Goal: Task Accomplishment & Management: Use online tool/utility

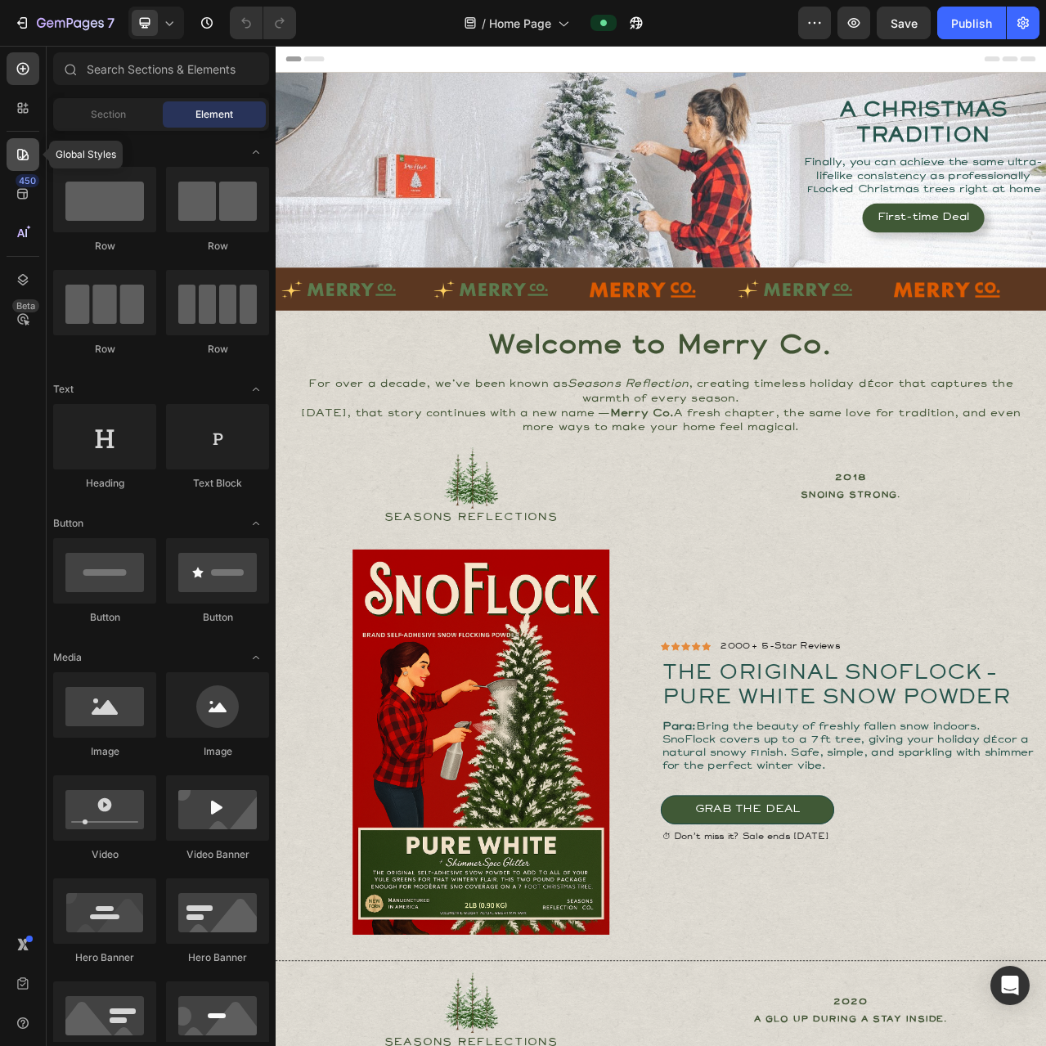
click at [20, 155] on icon at bounding box center [23, 154] width 16 height 16
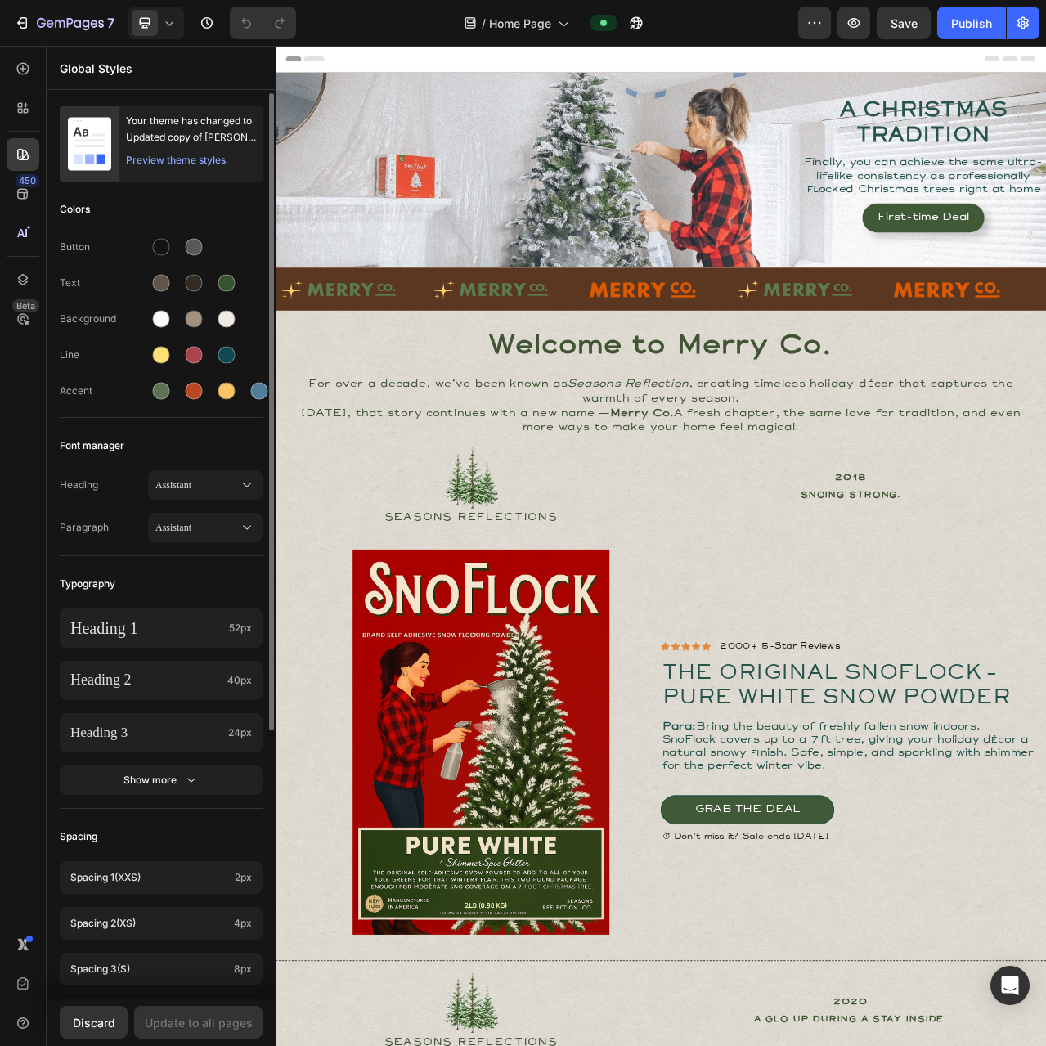
click at [194, 159] on div "Preview theme styles" at bounding box center [176, 160] width 100 height 16
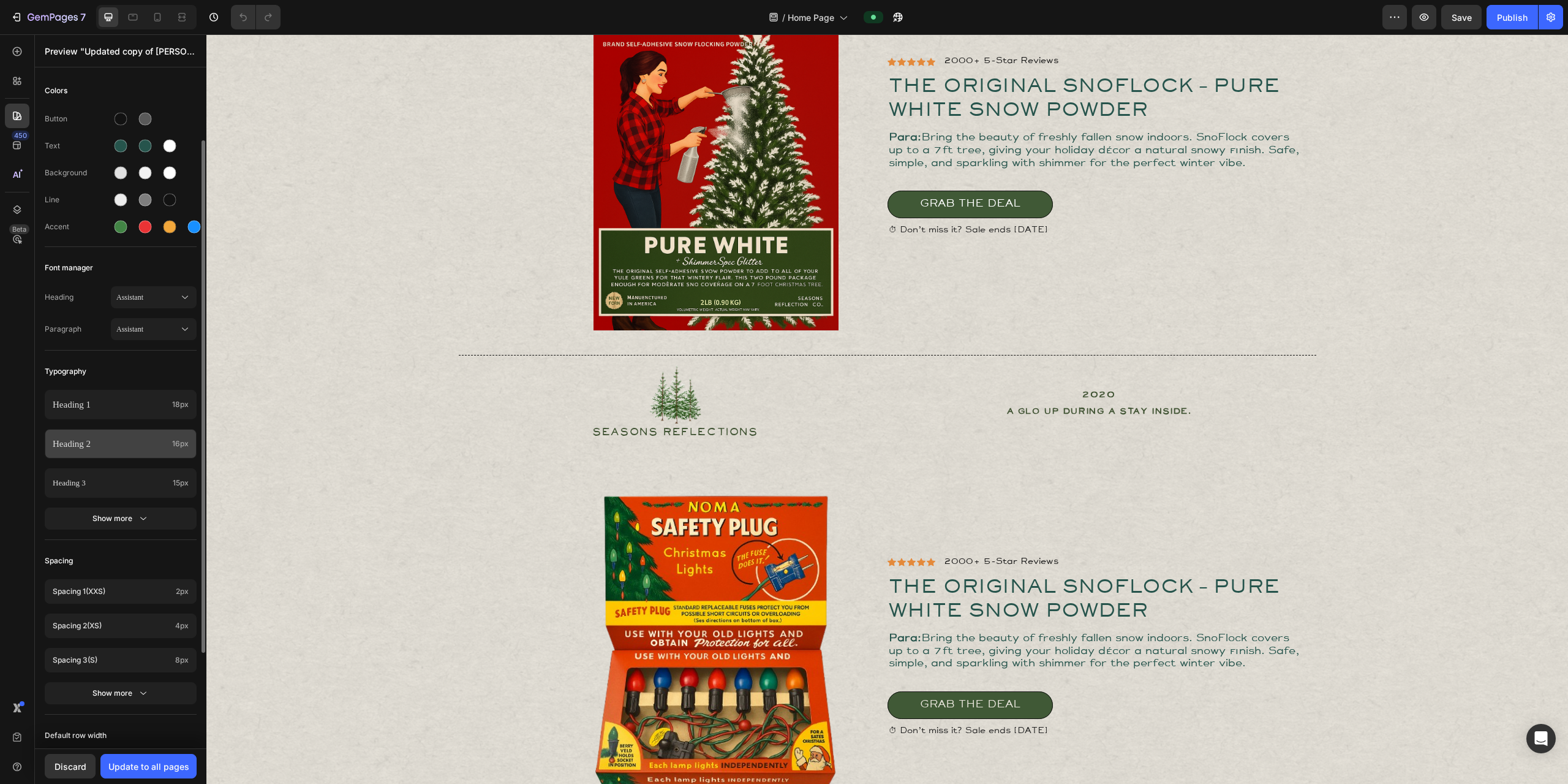
scroll to position [220, 0]
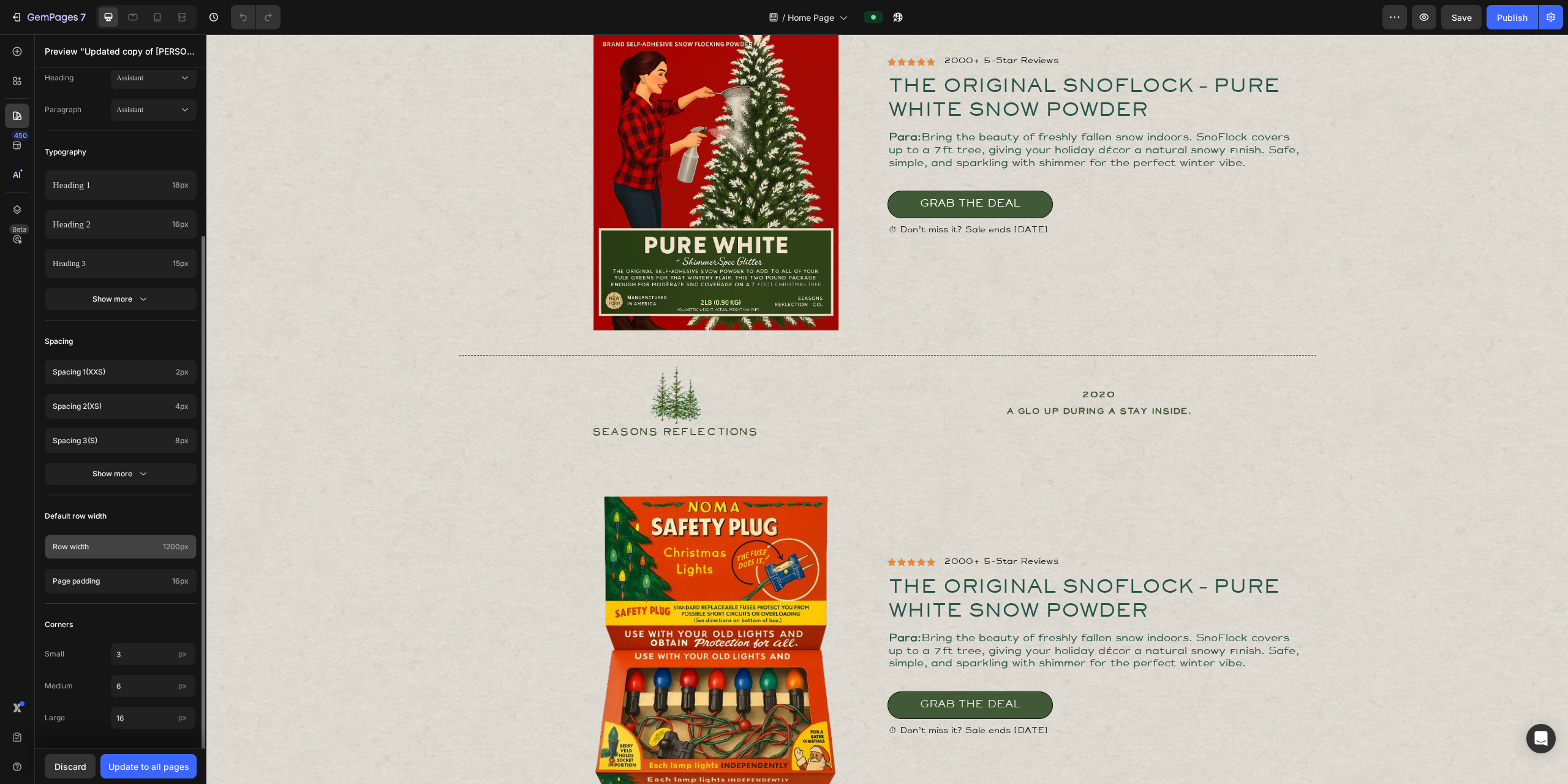
click at [153, 550] on p "Row width" at bounding box center [105, 546] width 106 height 11
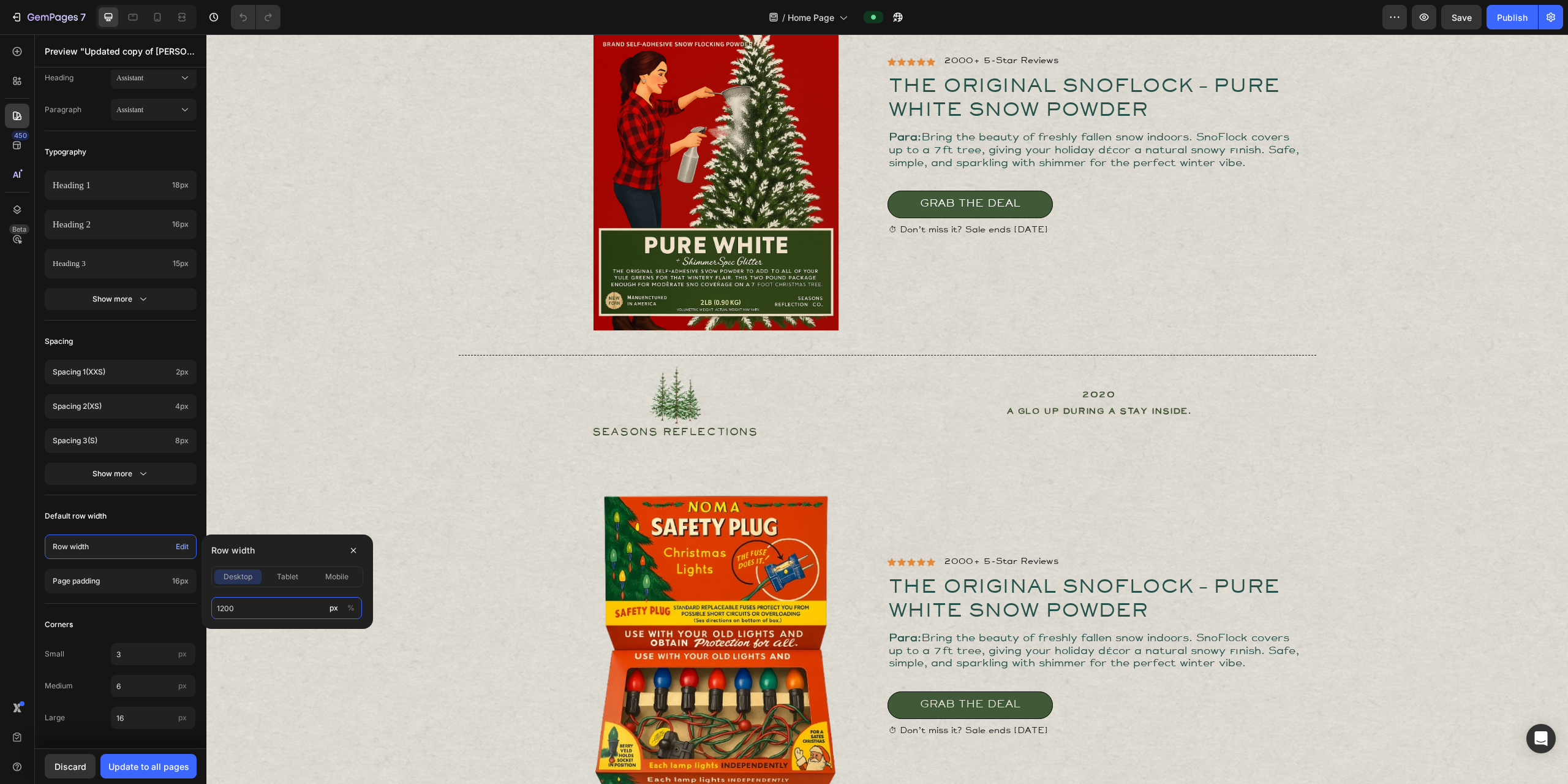
click at [252, 606] on input "1200" at bounding box center [286, 607] width 151 height 22
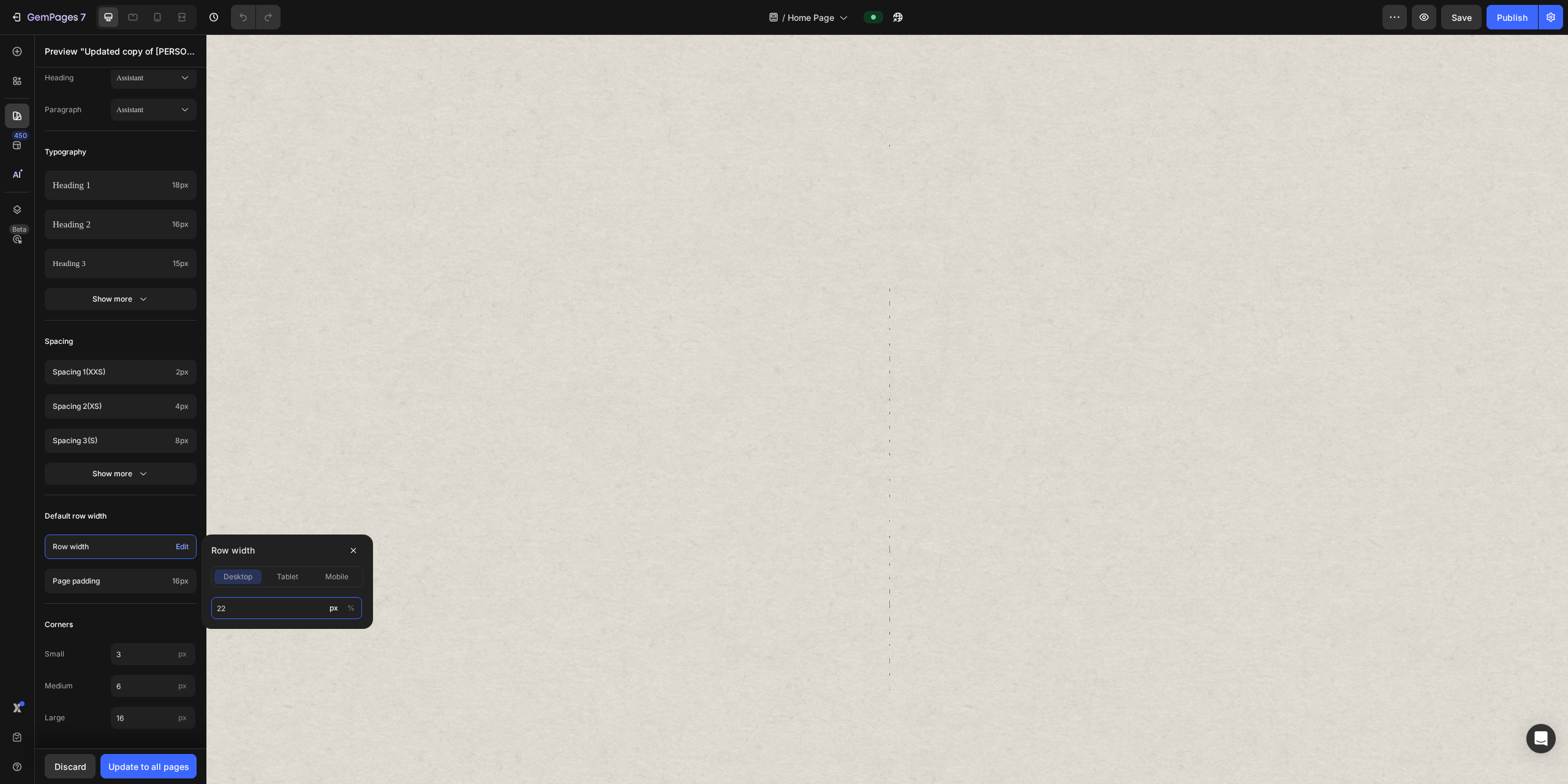
type input "2"
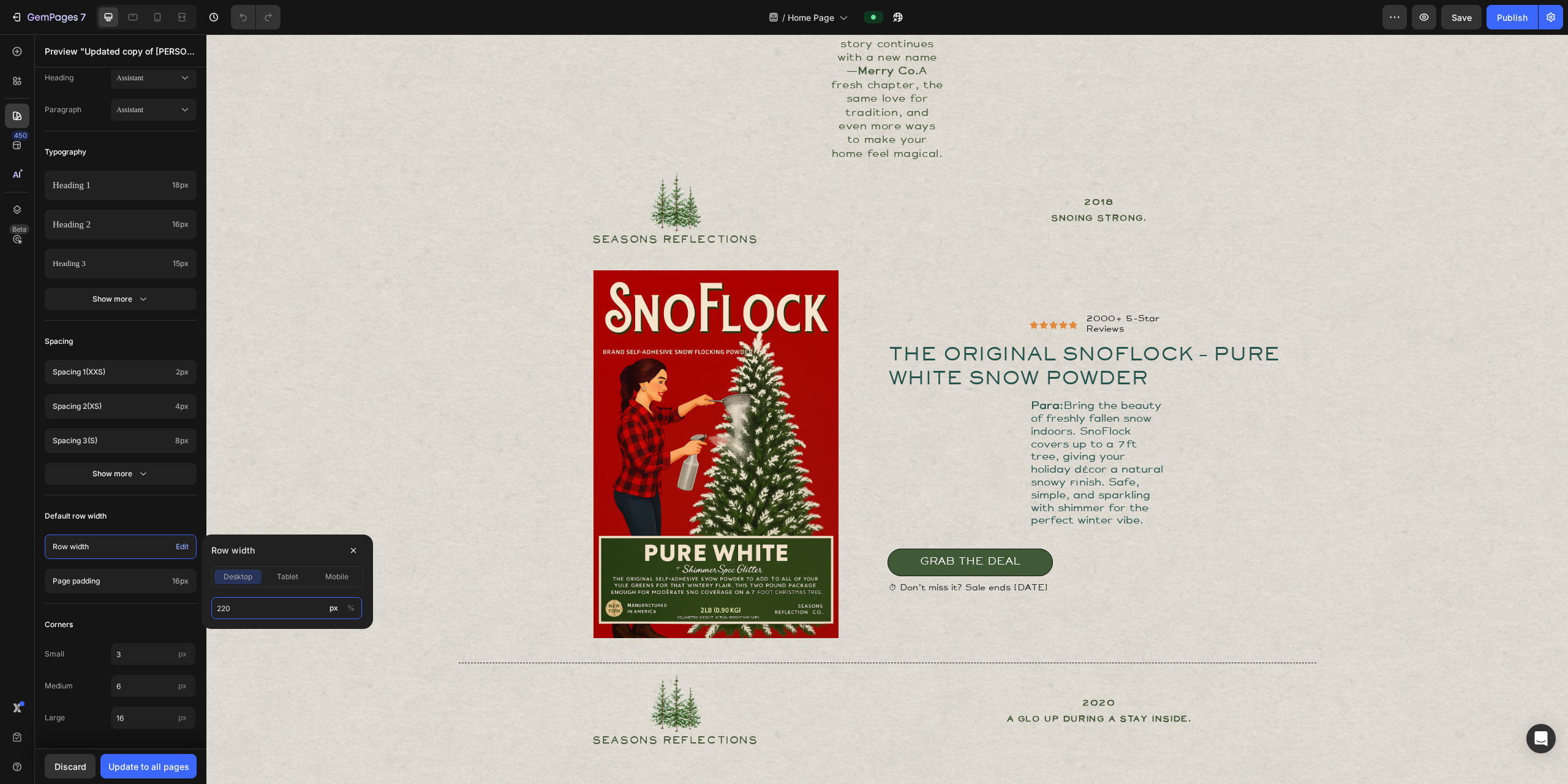
type input "2200"
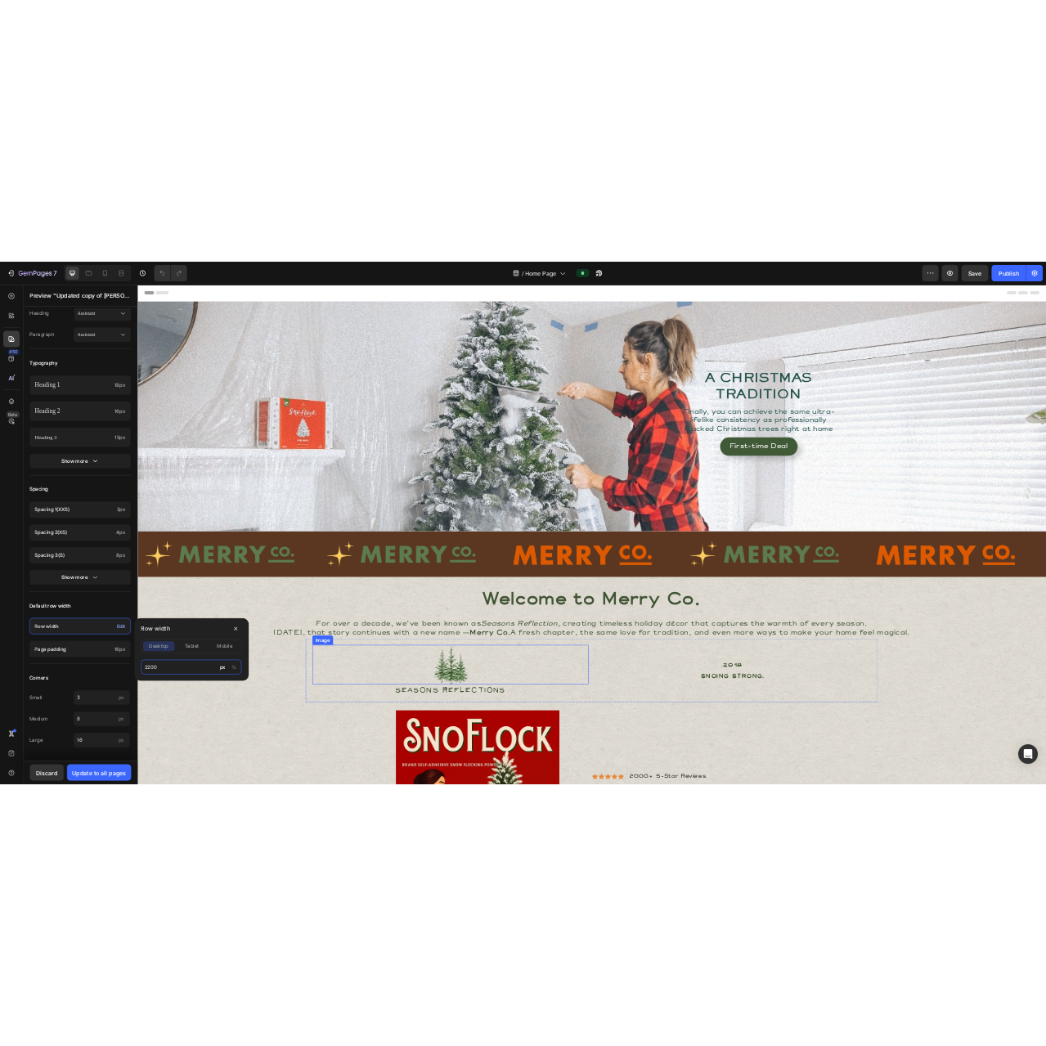
scroll to position [0, 0]
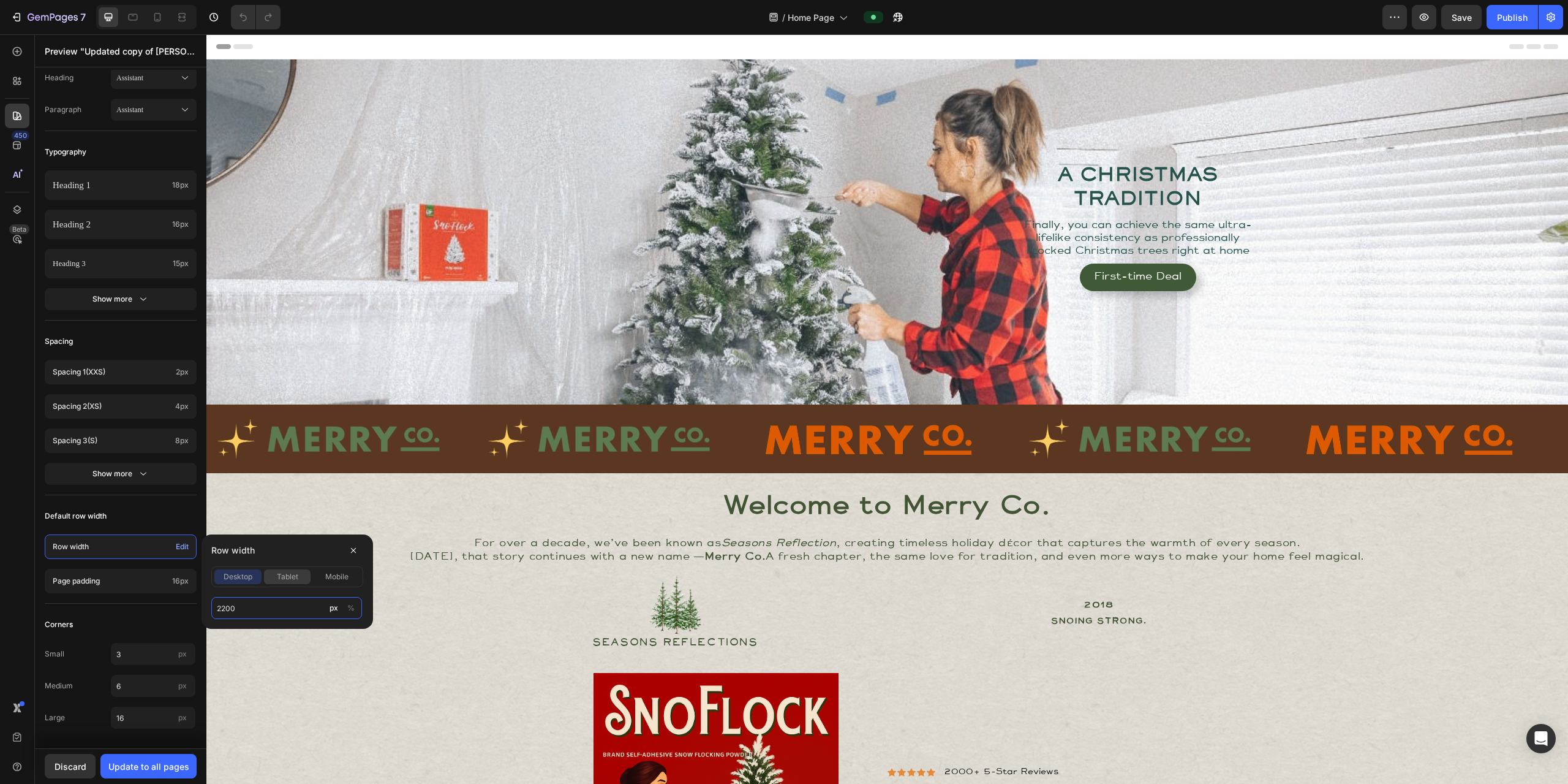
click at [285, 582] on button "tablet" at bounding box center [287, 577] width 47 height 15
click at [240, 580] on span "desktop" at bounding box center [237, 576] width 28 height 11
click at [252, 606] on input "2200" at bounding box center [286, 607] width 151 height 22
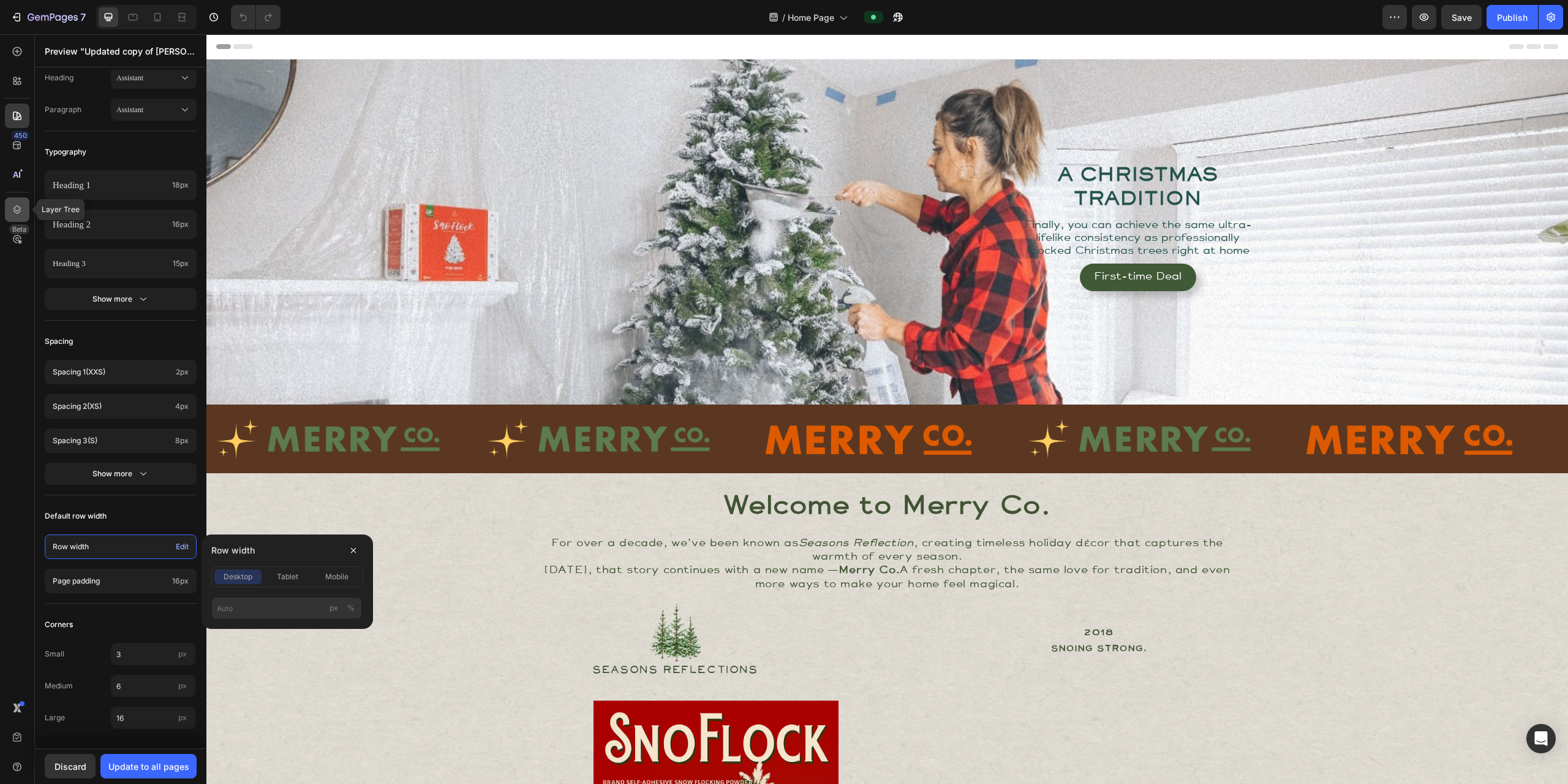
type input "2200pxundefined"
click at [19, 208] on icon at bounding box center [17, 209] width 12 height 12
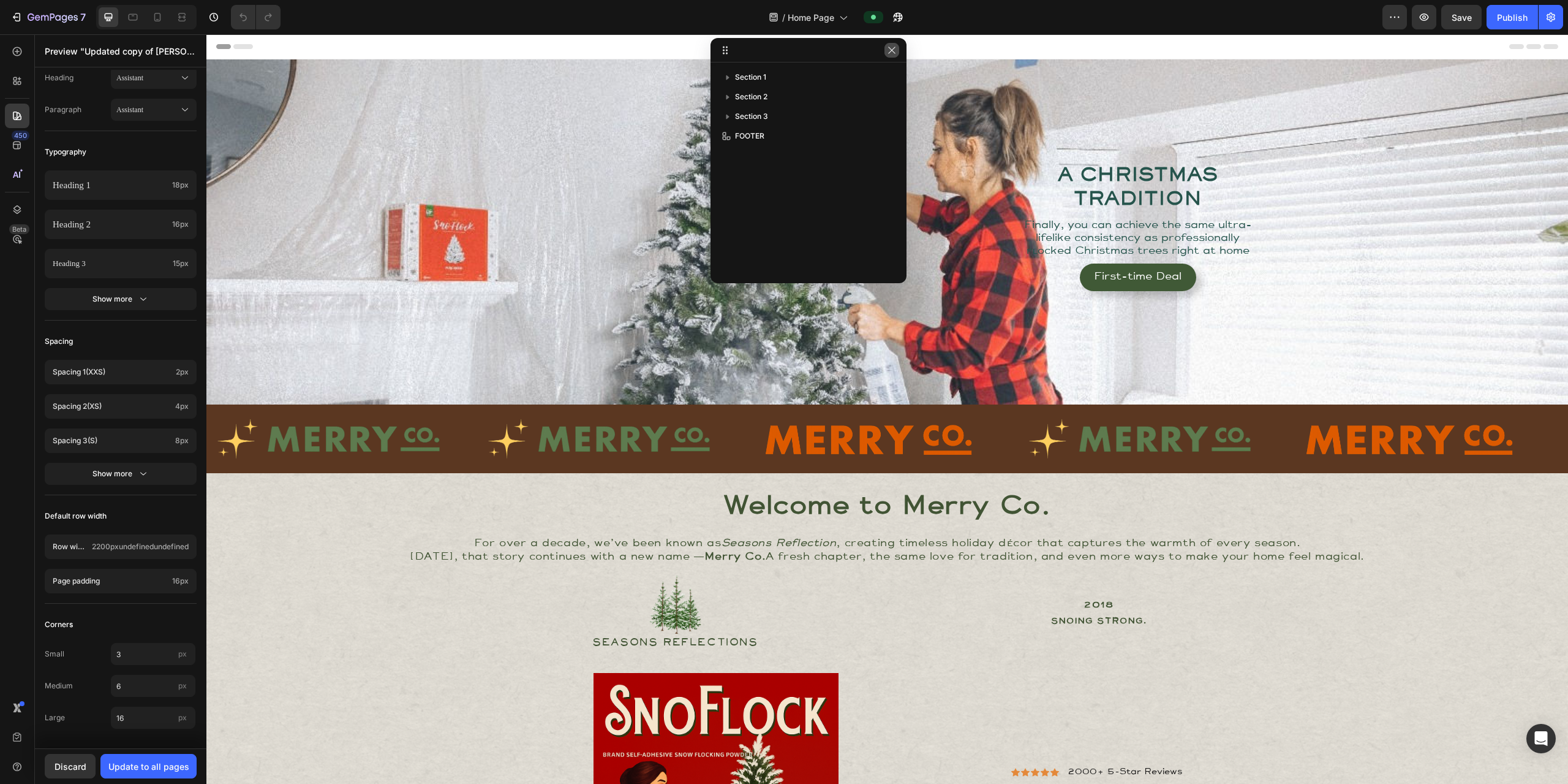
click at [783, 53] on icon "button" at bounding box center [892, 50] width 10 height 10
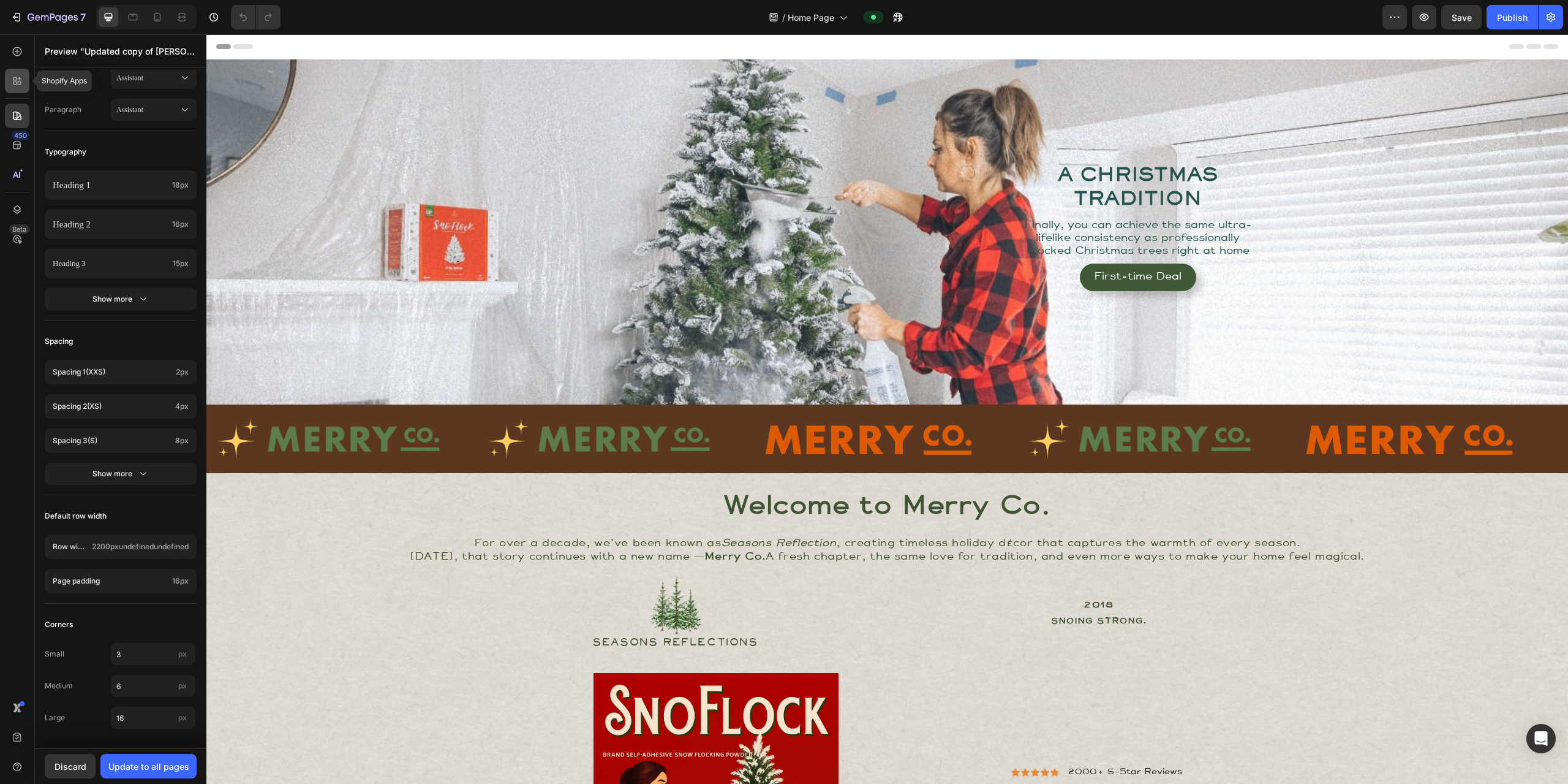
click at [20, 85] on icon at bounding box center [17, 81] width 12 height 12
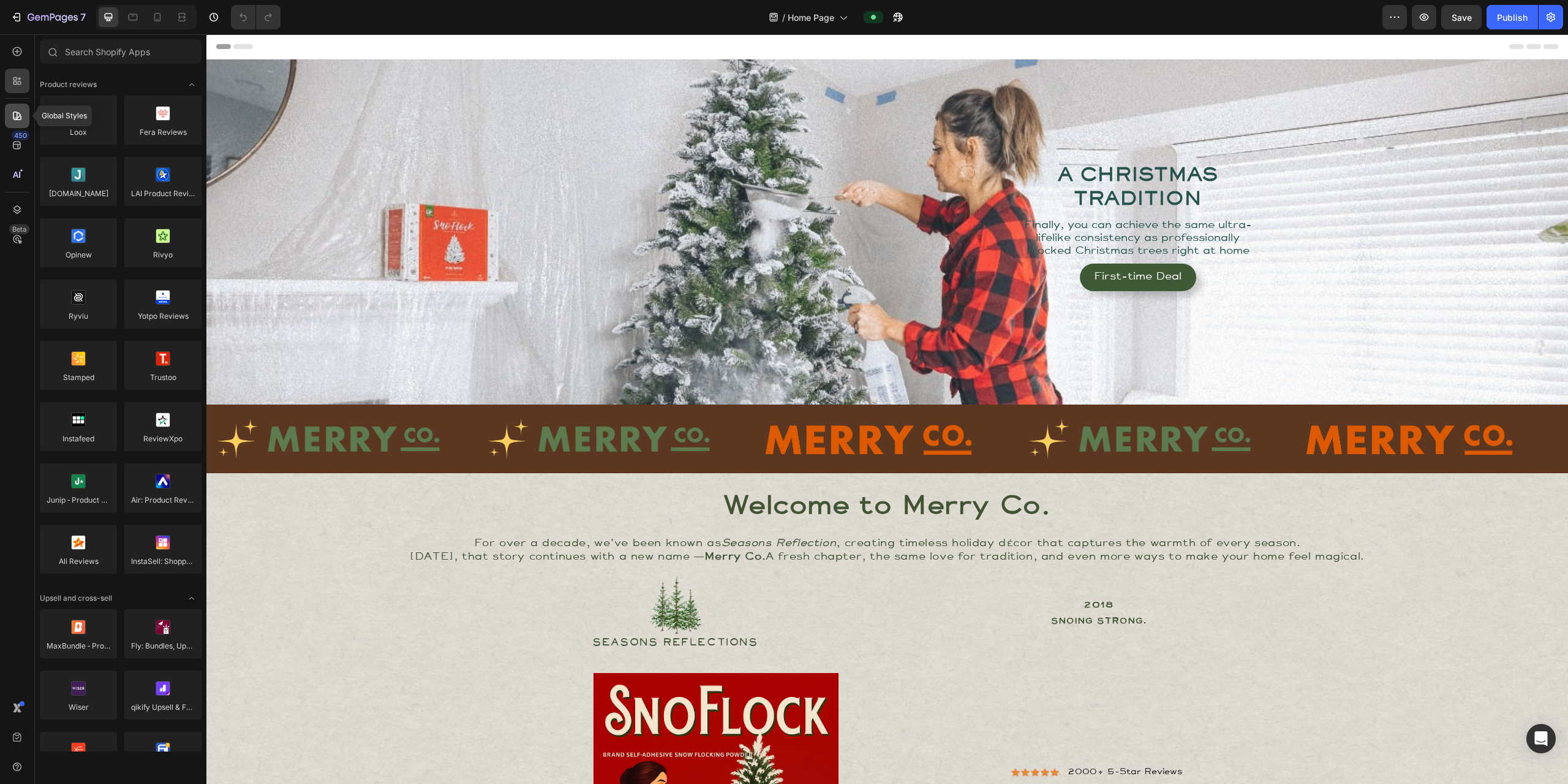
click at [26, 125] on div at bounding box center [17, 115] width 25 height 25
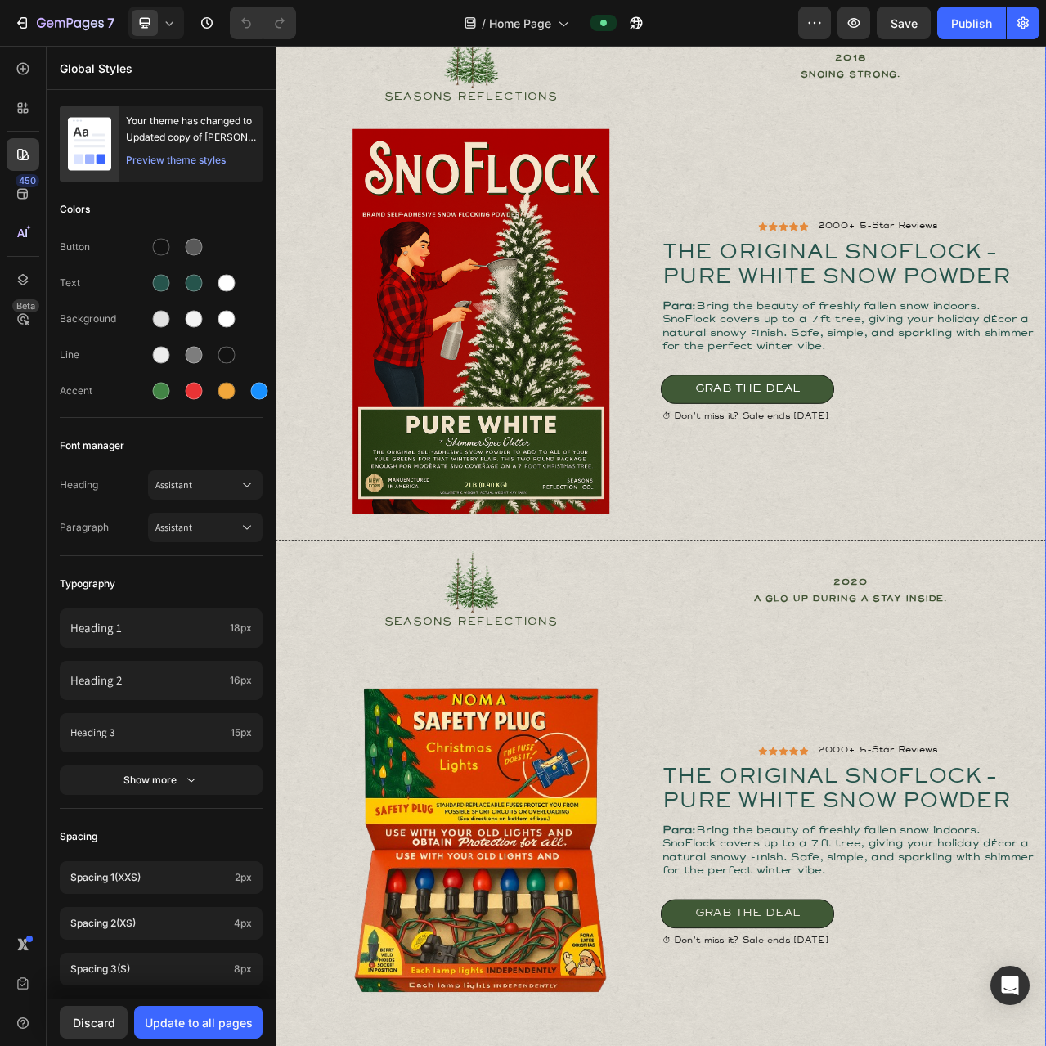
scroll to position [599, 0]
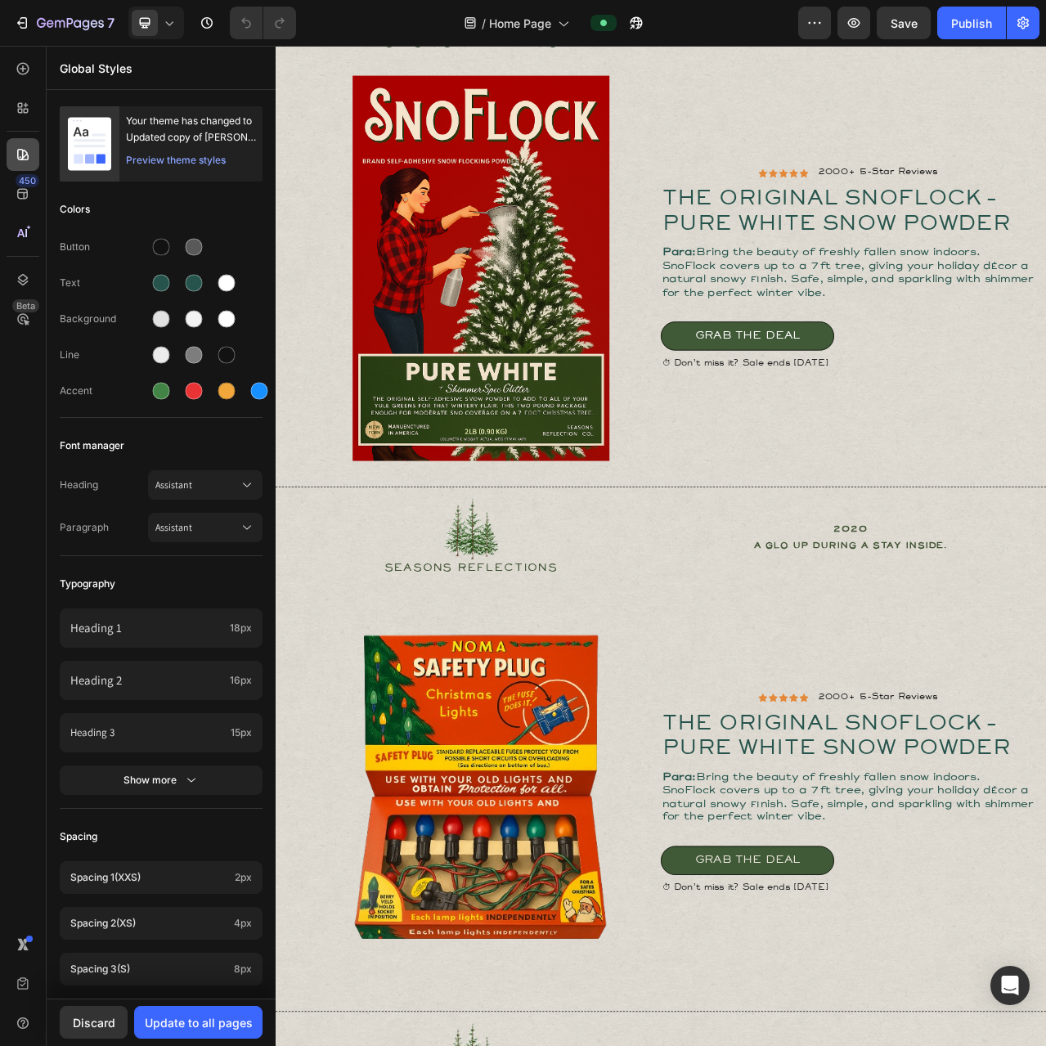
click at [24, 156] on icon at bounding box center [22, 154] width 11 height 11
click at [109, 74] on p "Global Styles" at bounding box center [161, 68] width 203 height 17
click at [143, 67] on p "Global Styles" at bounding box center [161, 68] width 203 height 17
click at [181, 70] on p "Global Styles" at bounding box center [161, 68] width 203 height 17
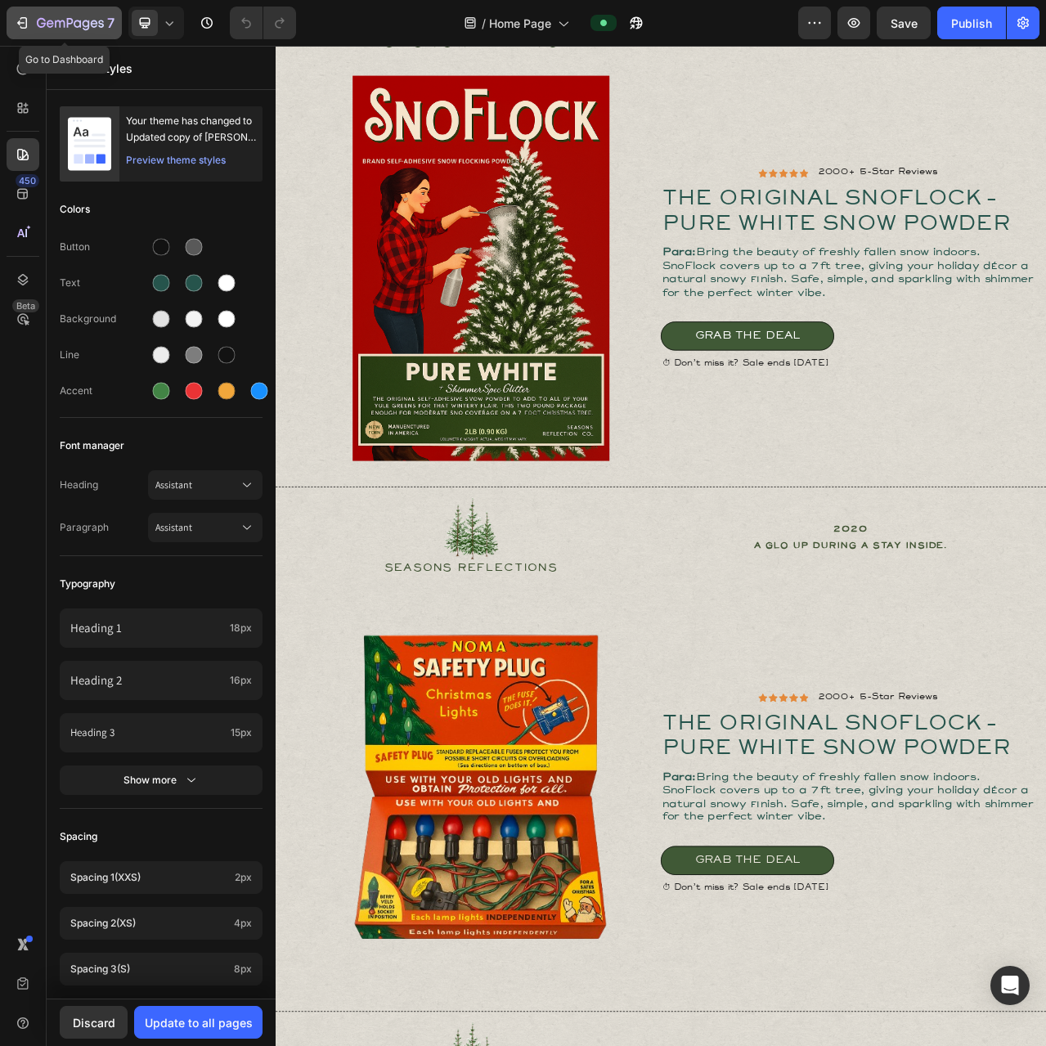
click at [43, 19] on icon "button" at bounding box center [41, 23] width 9 height 10
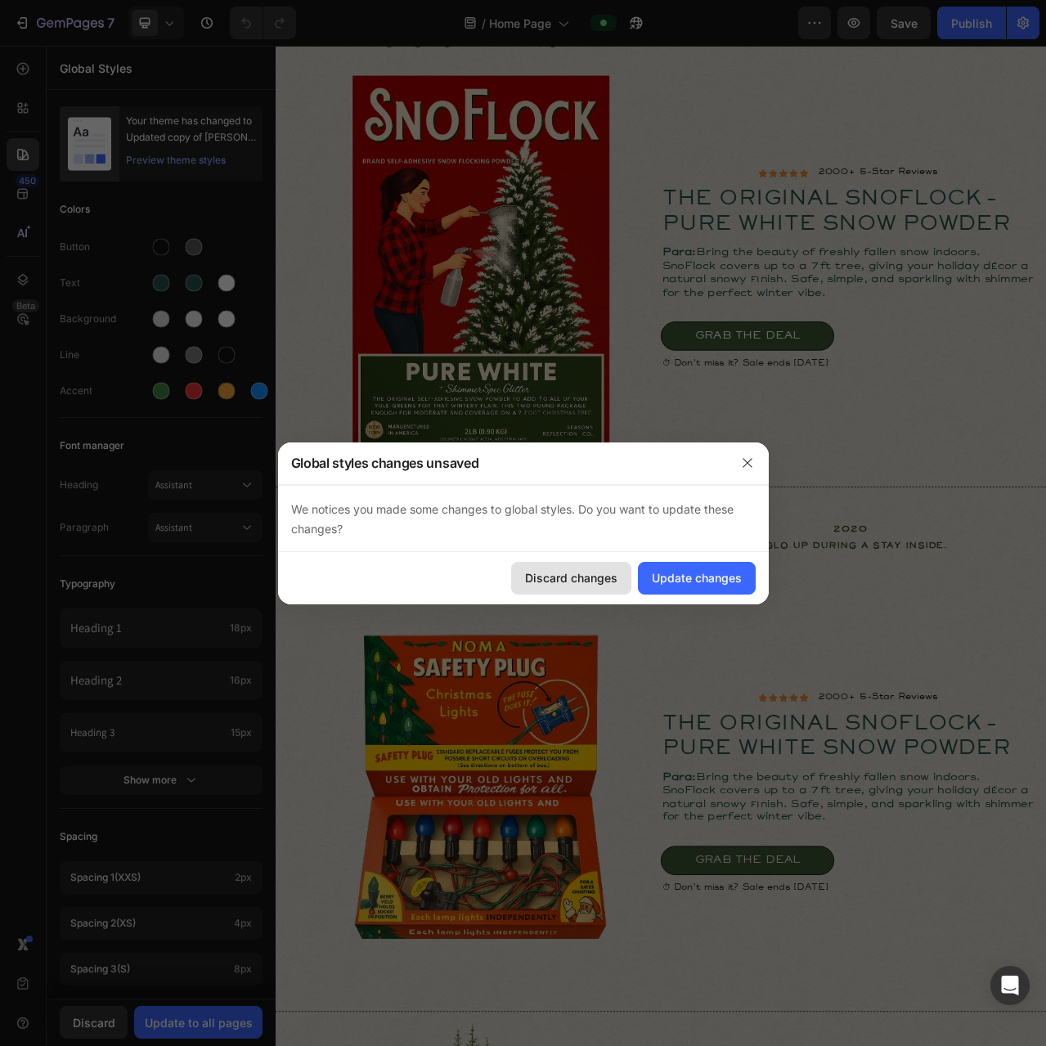
click at [527, 572] on div "Discard changes" at bounding box center [571, 577] width 92 height 17
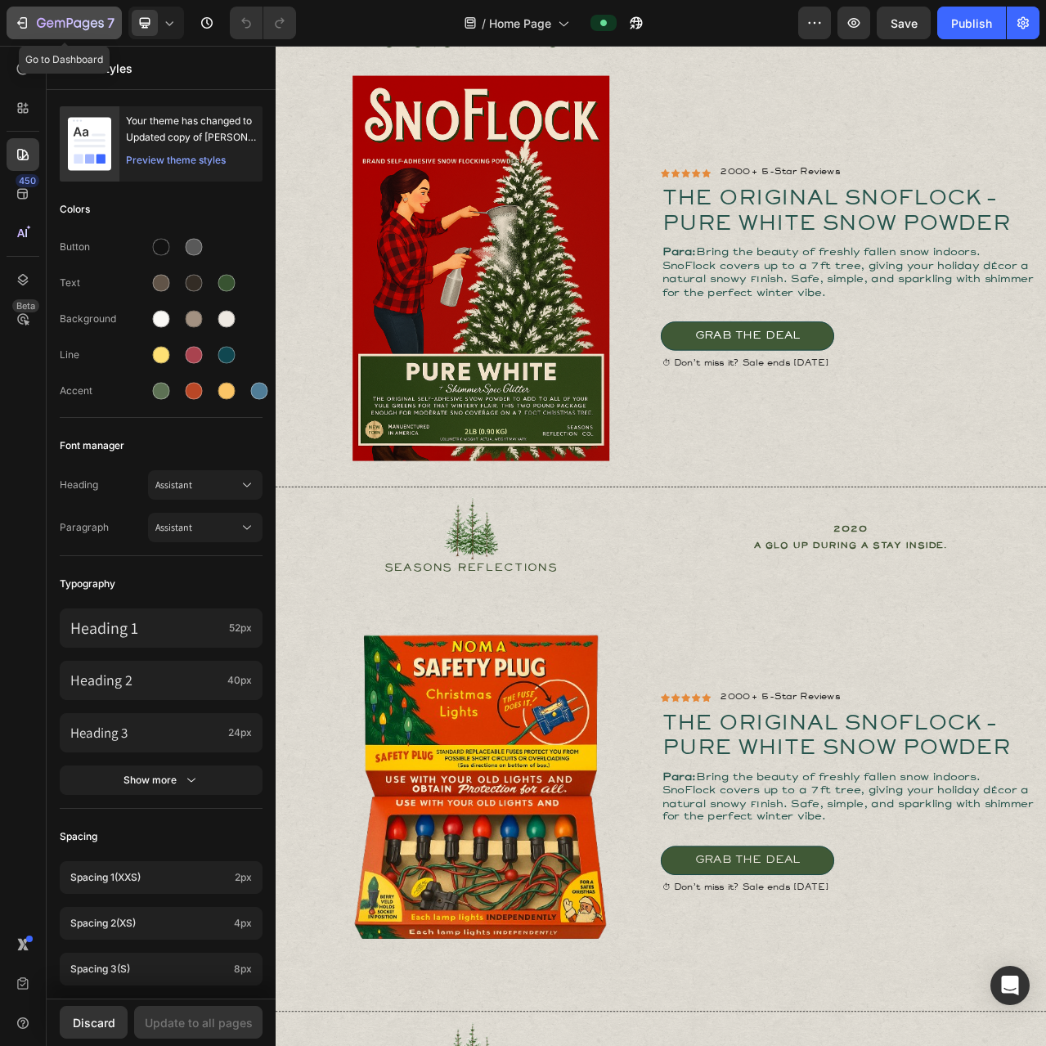
click at [44, 31] on div "7" at bounding box center [76, 23] width 78 height 20
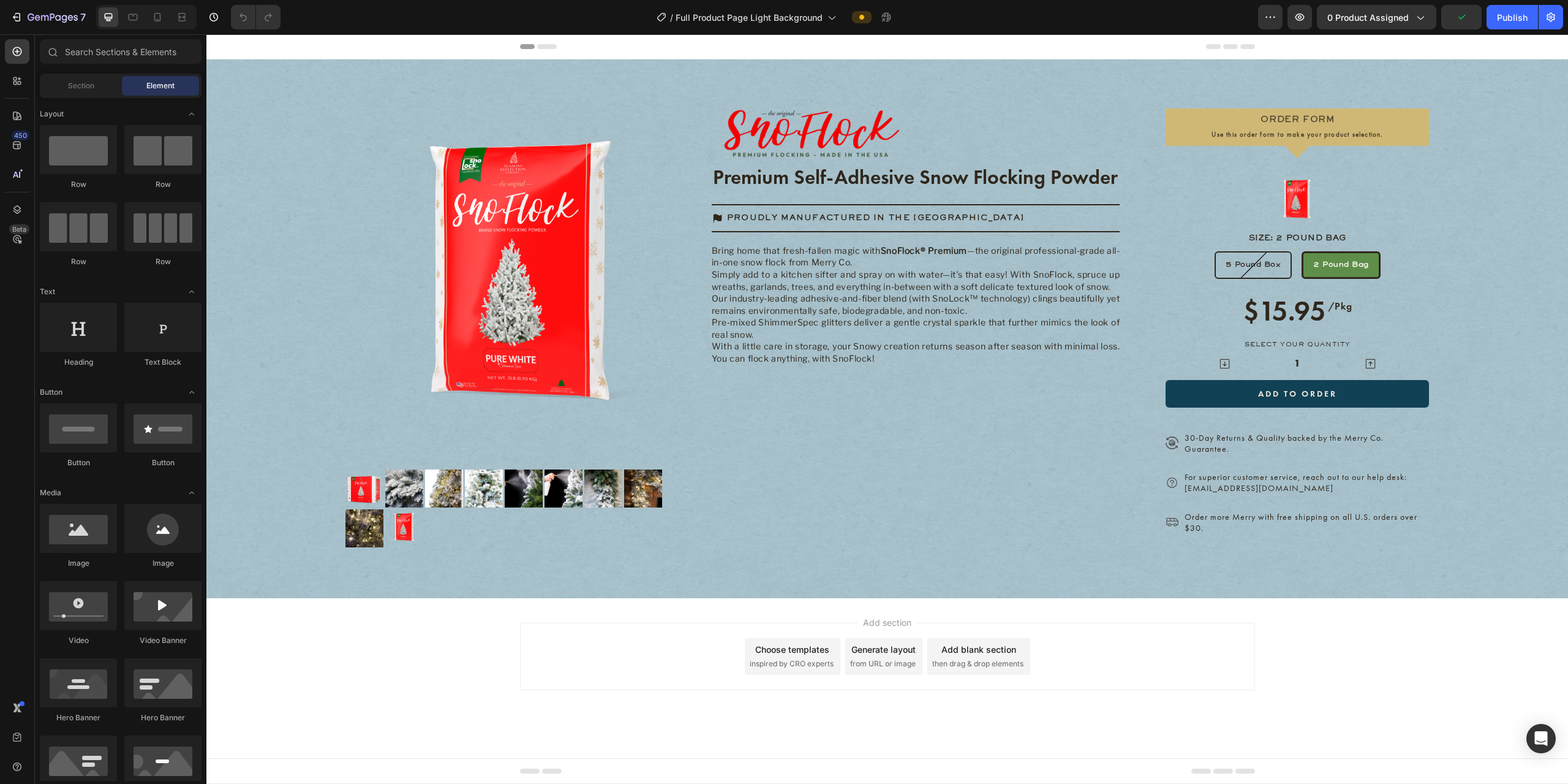
click at [218, 47] on icon at bounding box center [220, 46] width 8 height 8
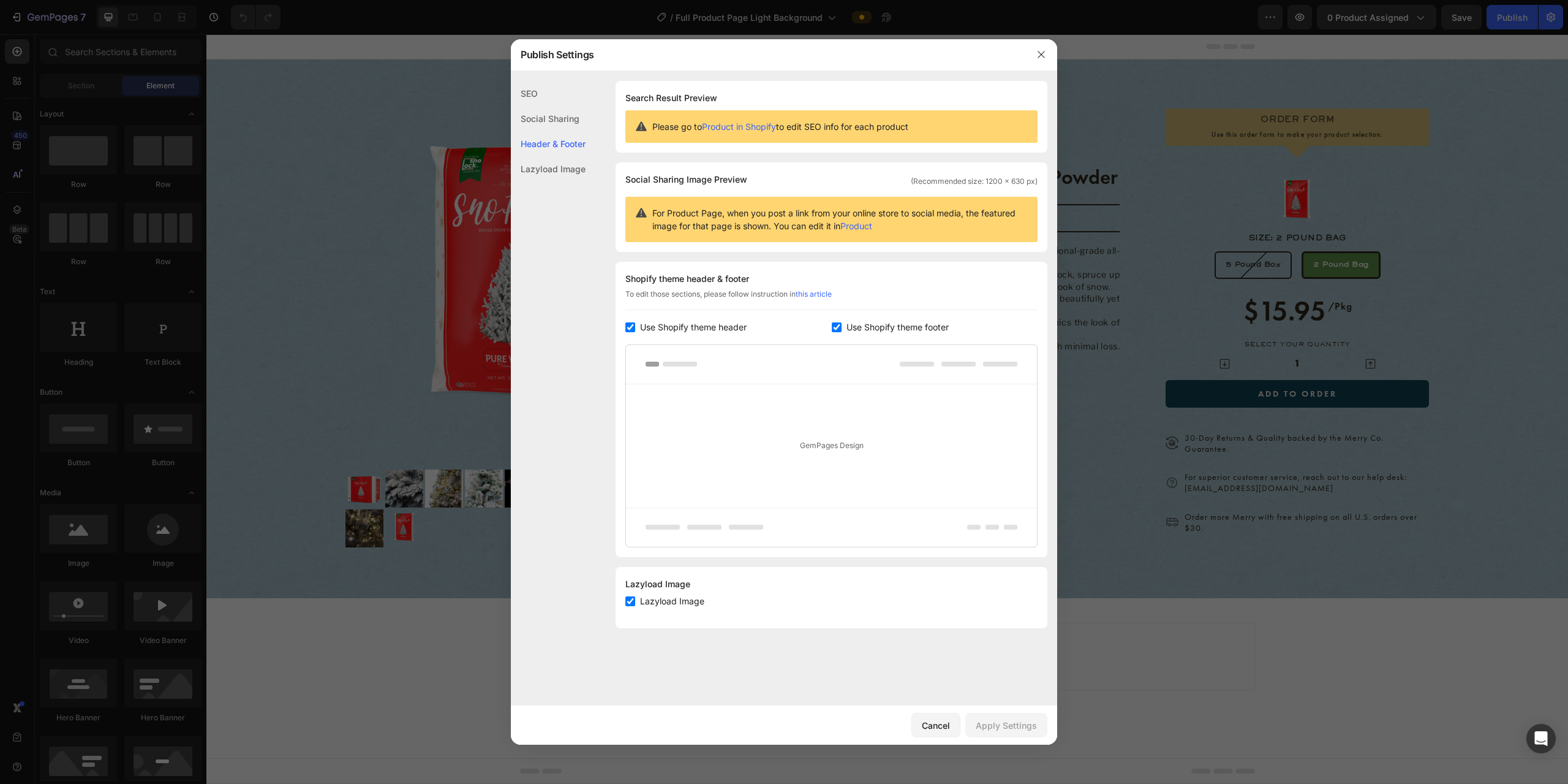
click at [658, 326] on span "Use Shopify theme header" at bounding box center [693, 328] width 106 height 15
checkbox input "false"
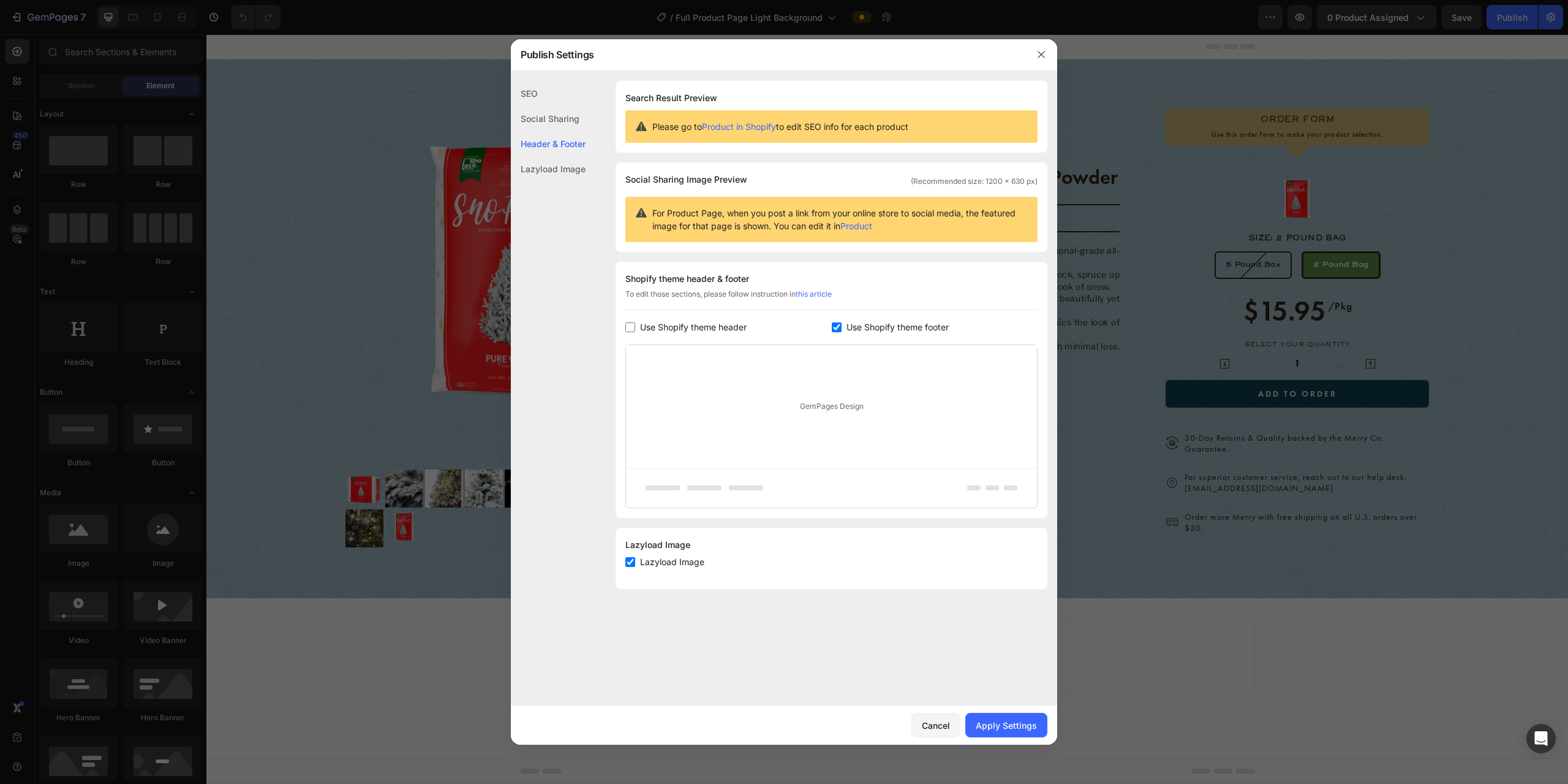
click at [783, 331] on span "Use Shopify theme footer" at bounding box center [897, 328] width 103 height 15
checkbox input "false"
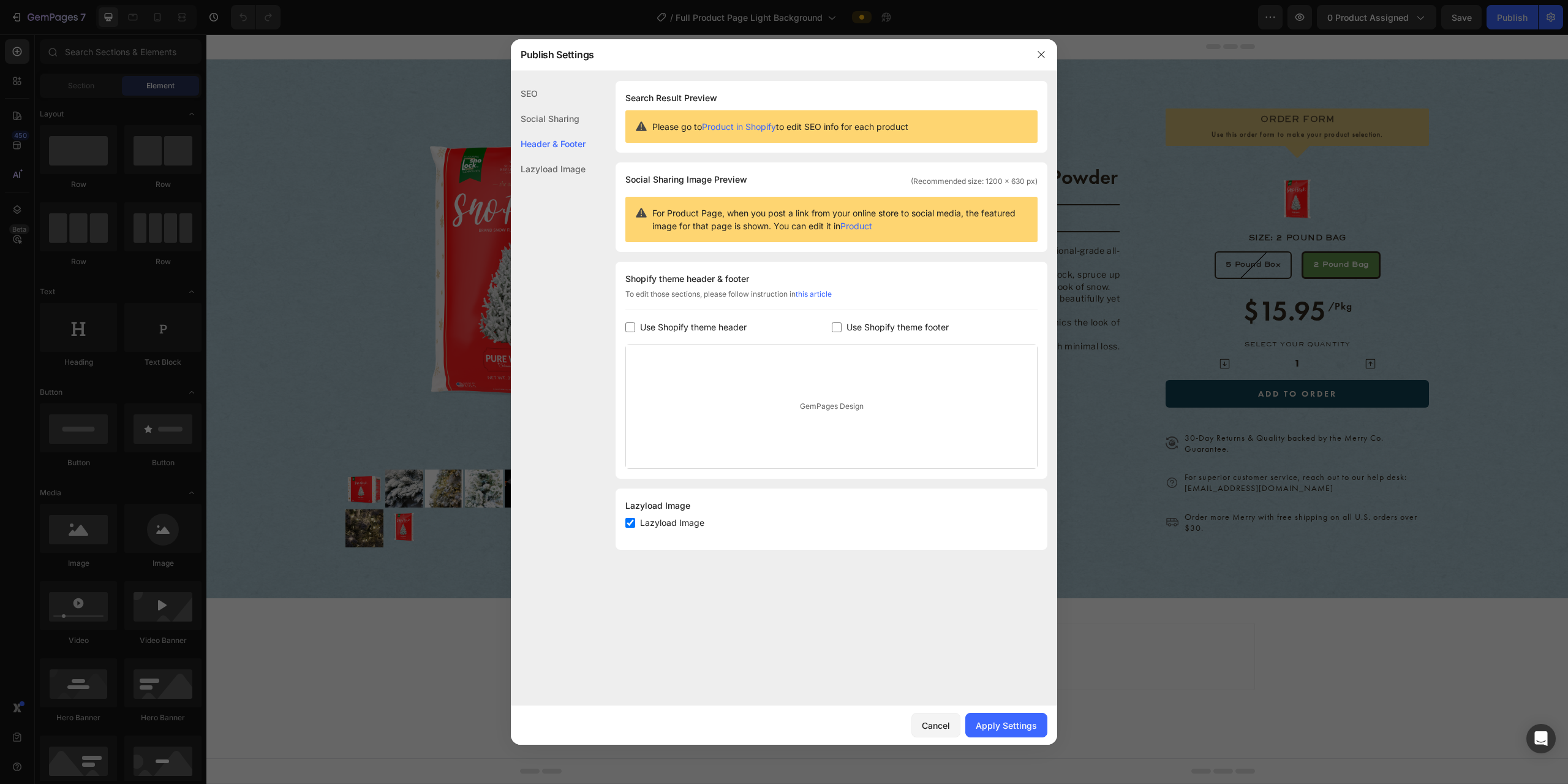
click at [783, 295] on link "this article" at bounding box center [814, 294] width 36 height 9
click at [689, 331] on span "Use Shopify theme header" at bounding box center [693, 328] width 106 height 15
checkbox input "true"
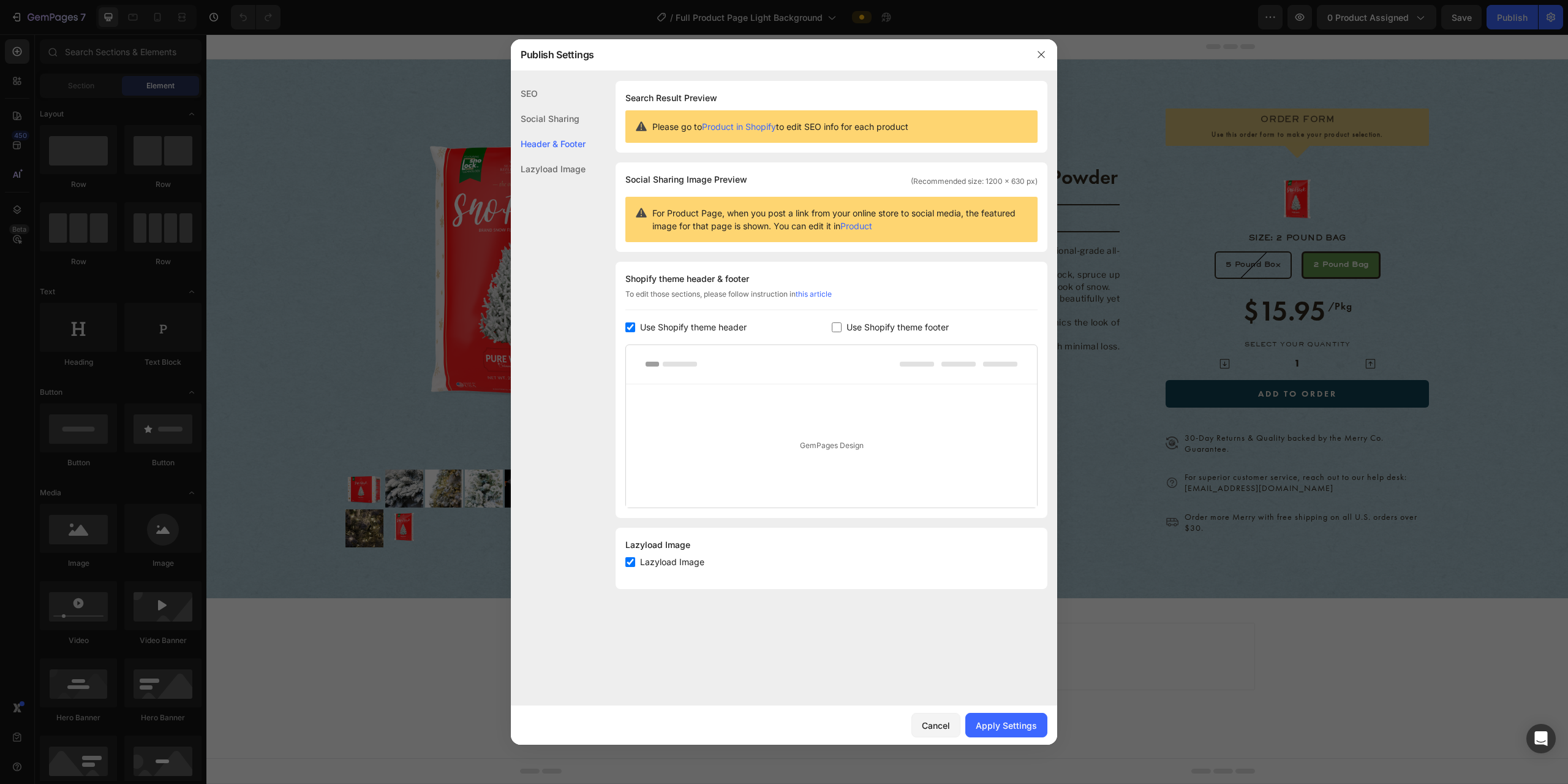
click at [783, 320] on span "Use Shopify theme footer" at bounding box center [897, 328] width 103 height 15
checkbox input "true"
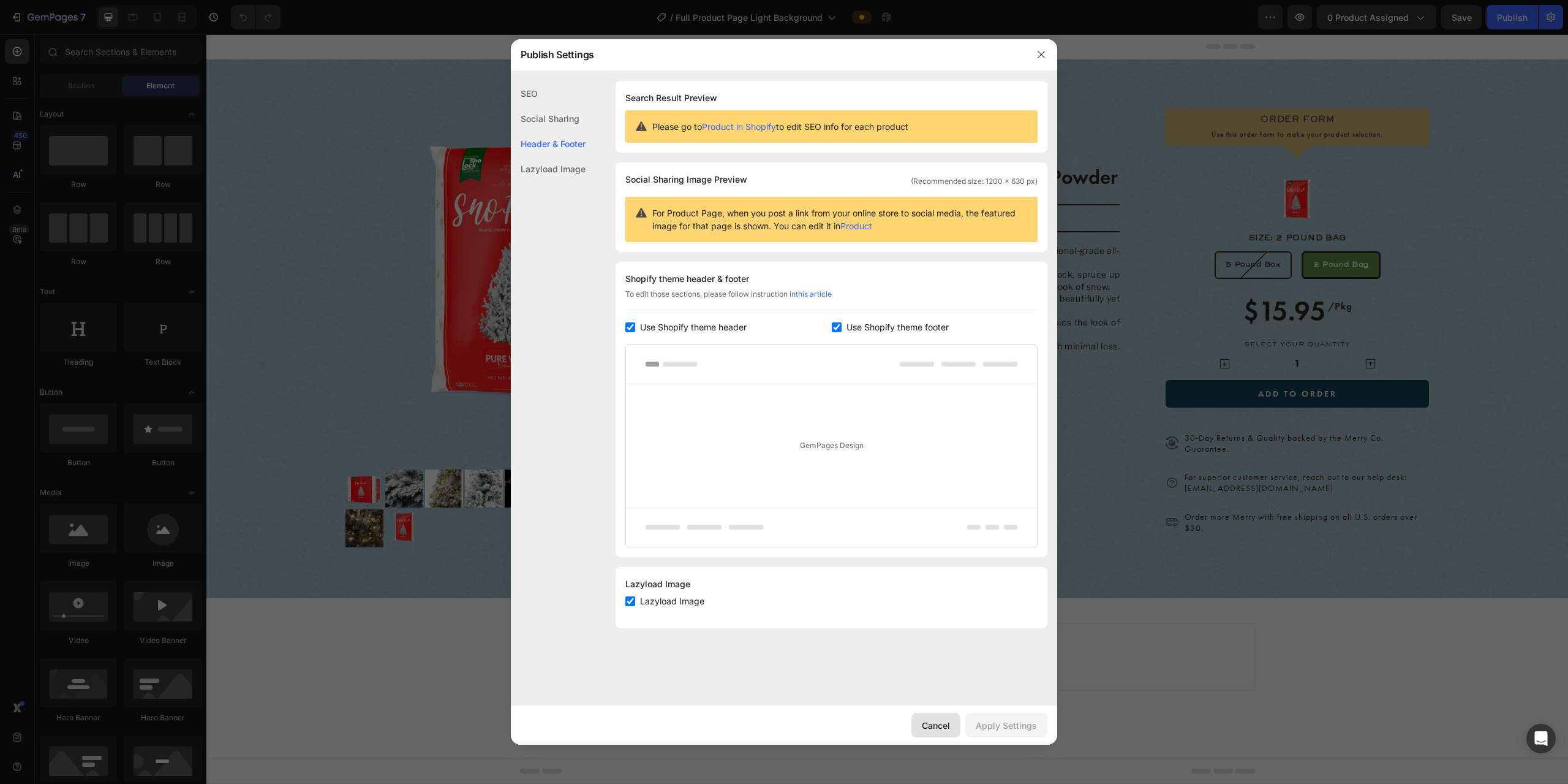
click at [783, 721] on button "Cancel" at bounding box center [936, 725] width 49 height 25
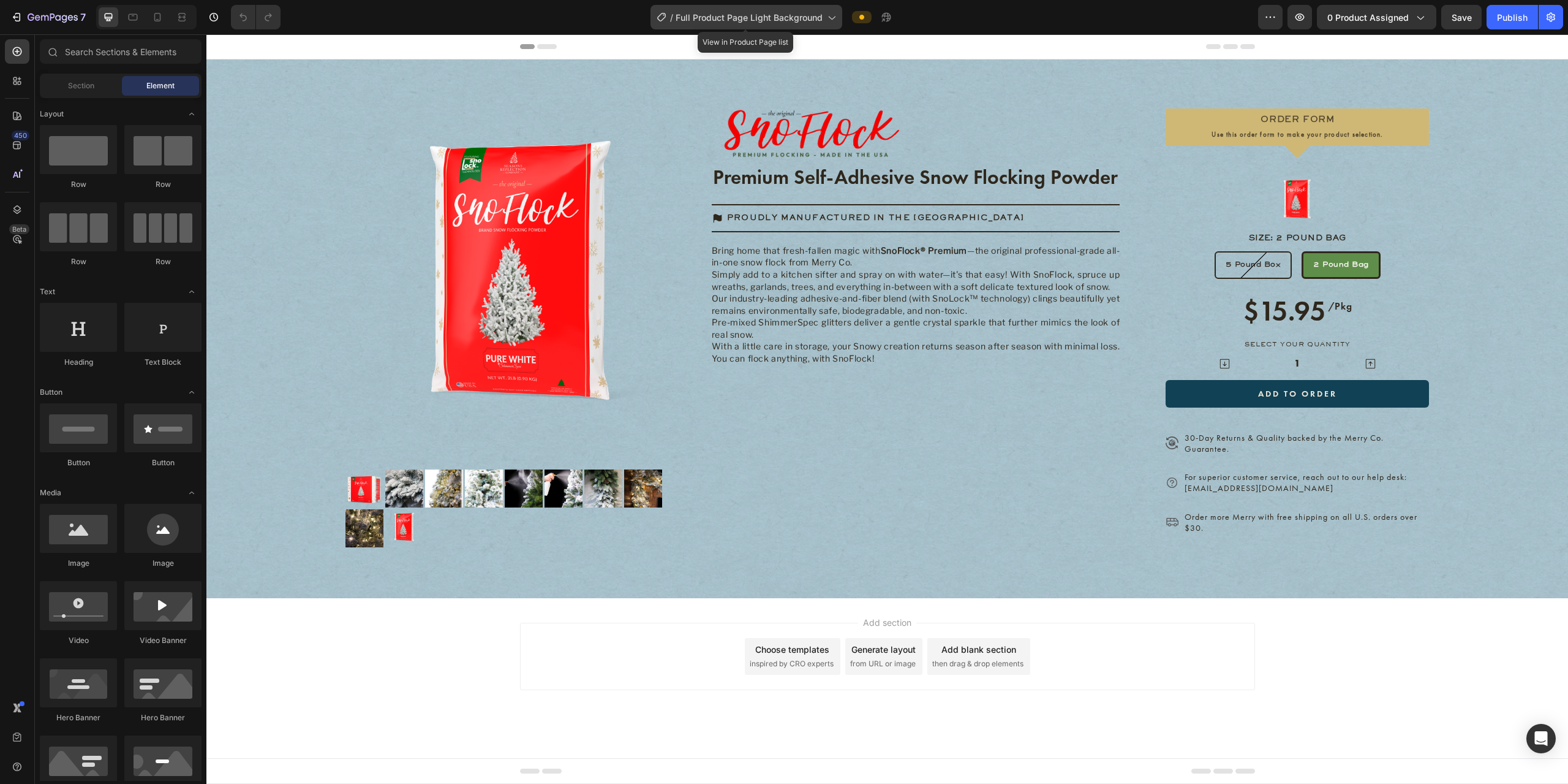
click at [775, 12] on span "Full Product Page Light Background" at bounding box center [749, 17] width 147 height 13
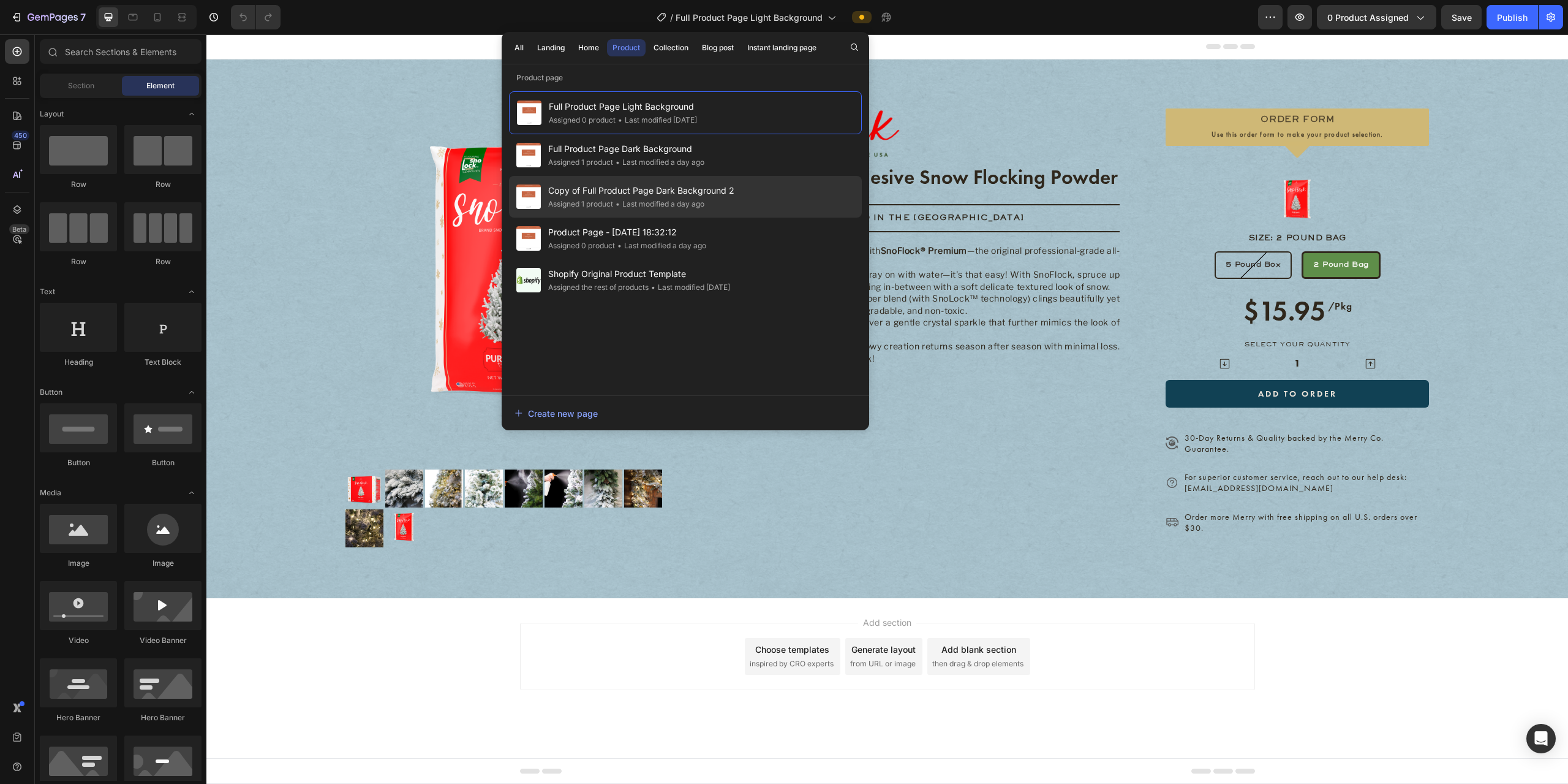
click at [697, 195] on span "Copy of Full Product Page Dark Background 2" at bounding box center [641, 190] width 187 height 15
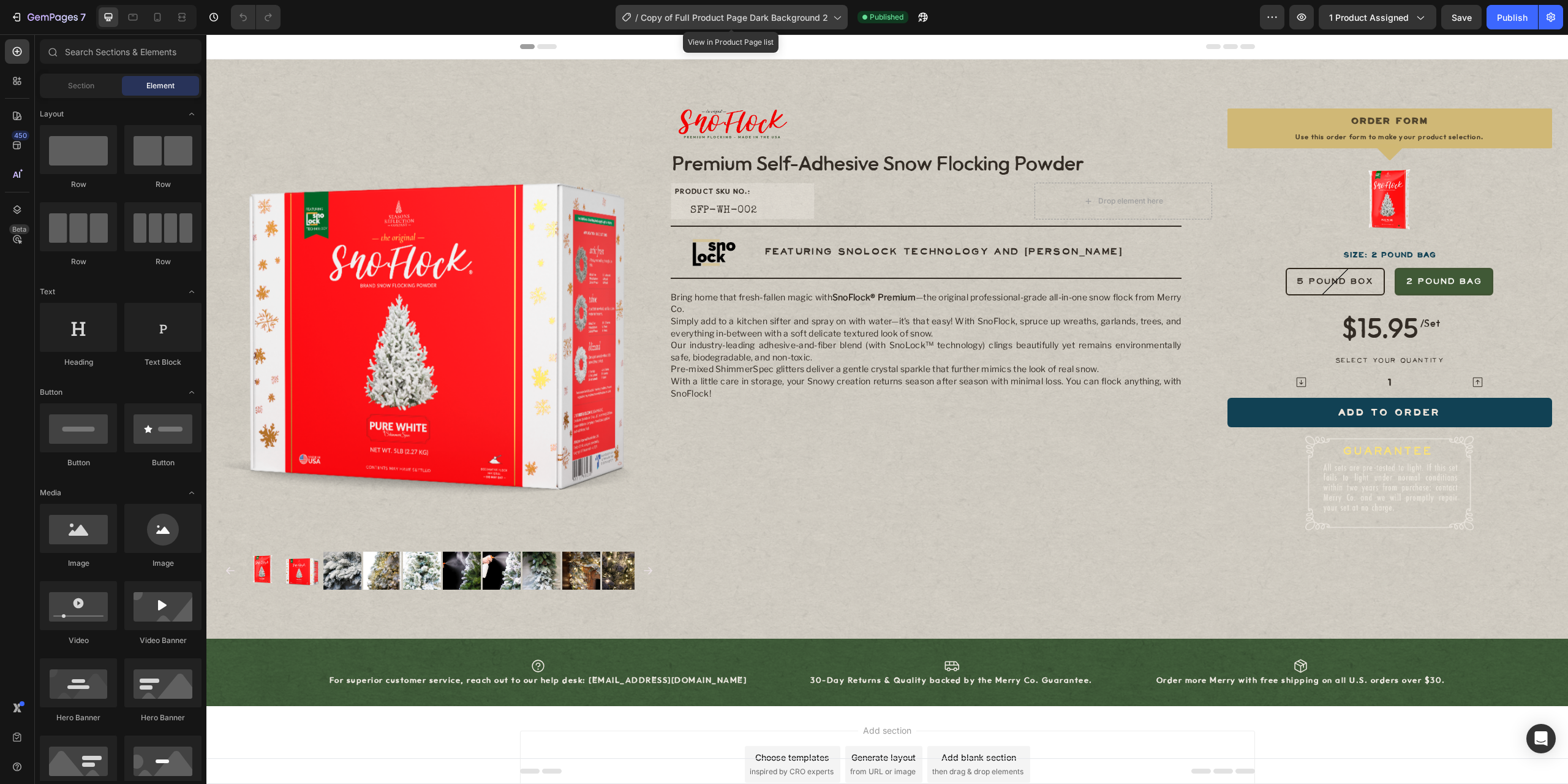
click at [781, 21] on span "Copy of Full Product Page Dark Background 2" at bounding box center [734, 17] width 187 height 13
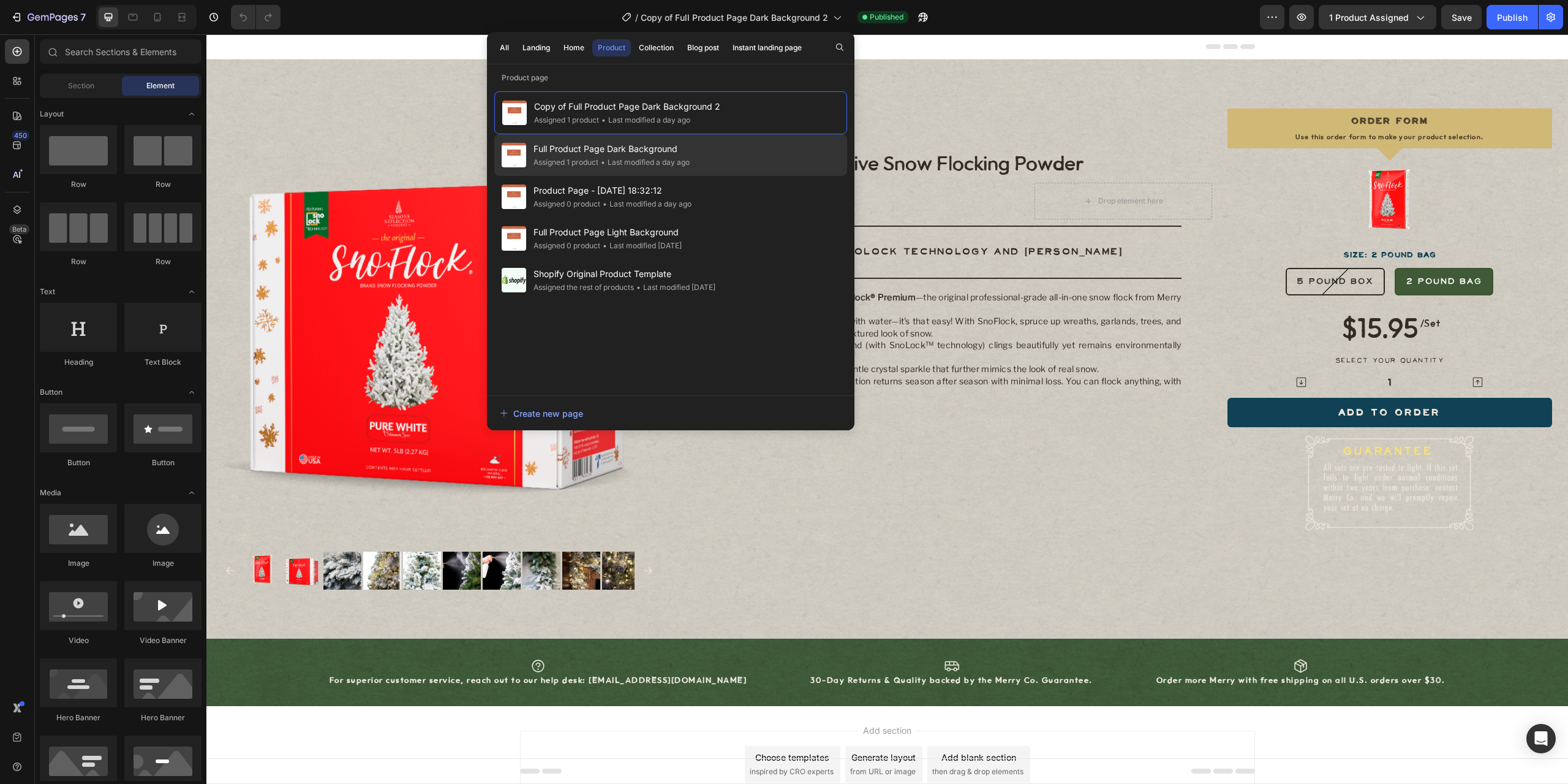
click at [705, 176] on div "Full Product Page Dark Background Assigned 1 product • Last modified a day ago" at bounding box center [671, 197] width 353 height 42
